Goal: Use online tool/utility: Use online tool/utility

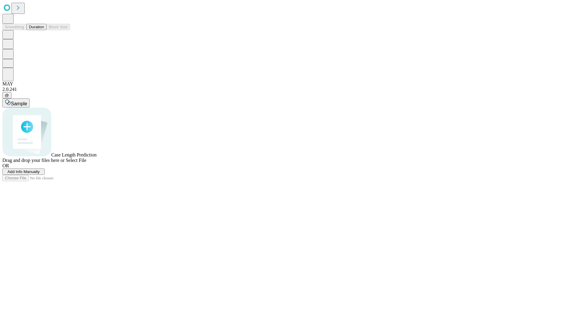
click at [44, 30] on button "Duration" at bounding box center [37, 27] width 20 height 6
click at [27, 101] on span "Sample" at bounding box center [19, 103] width 16 height 5
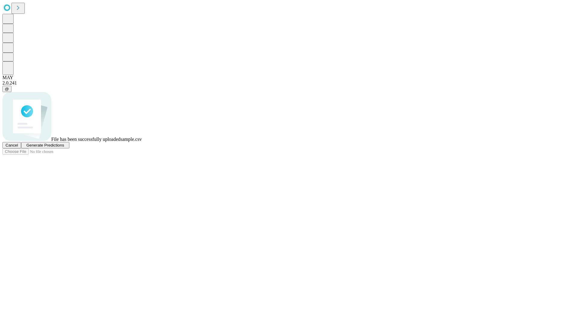
click at [64, 148] on span "Generate Predictions" at bounding box center [45, 145] width 38 height 5
